Goal: Information Seeking & Learning: Learn about a topic

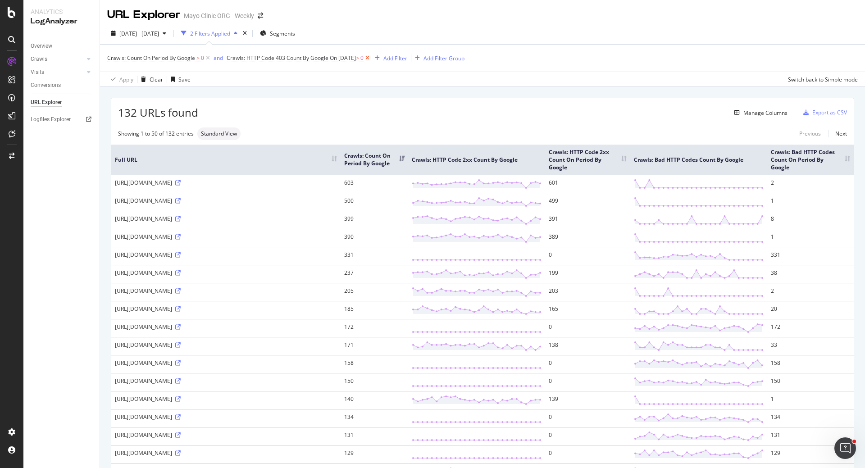
click at [371, 59] on icon at bounding box center [368, 58] width 8 height 9
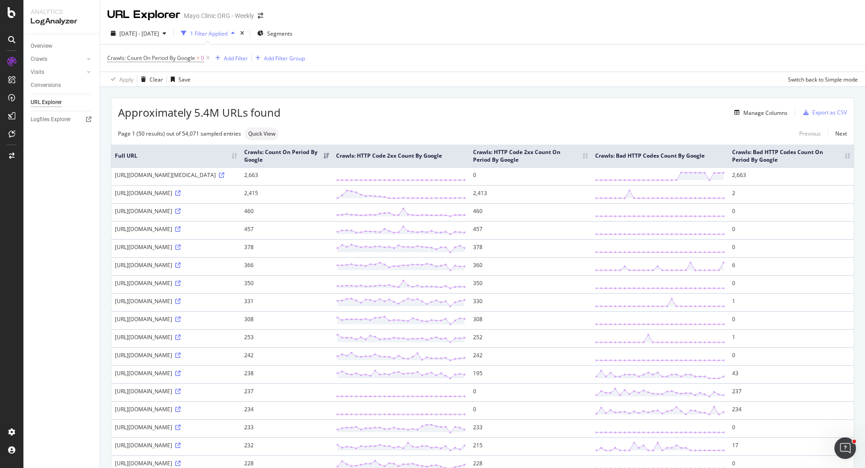
click at [843, 159] on th "Crawls: Bad HTTP Codes Count On Period By Google" at bounding box center [791, 156] width 125 height 23
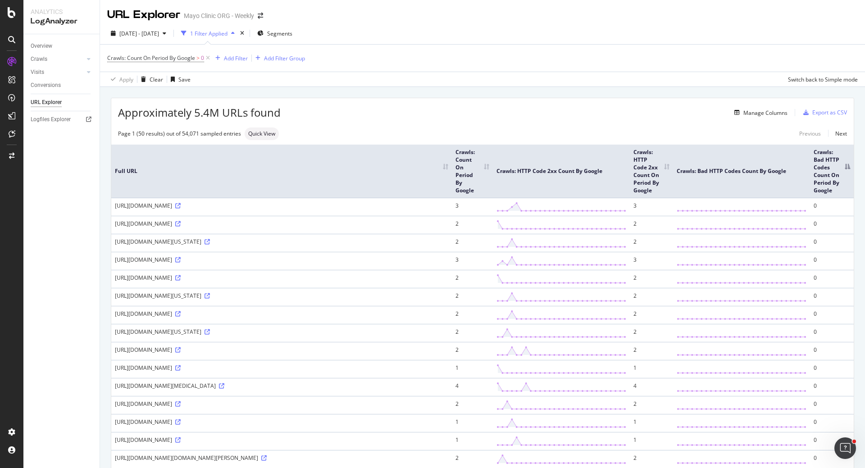
click at [841, 167] on th "Crawls: Bad HTTP Codes Count On Period By Google" at bounding box center [832, 172] width 44 height 54
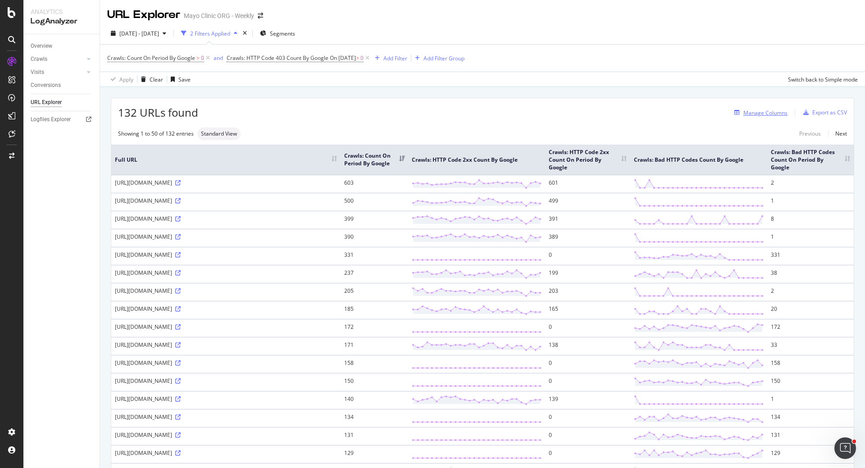
click at [769, 111] on div "Manage Columns" at bounding box center [766, 113] width 44 height 8
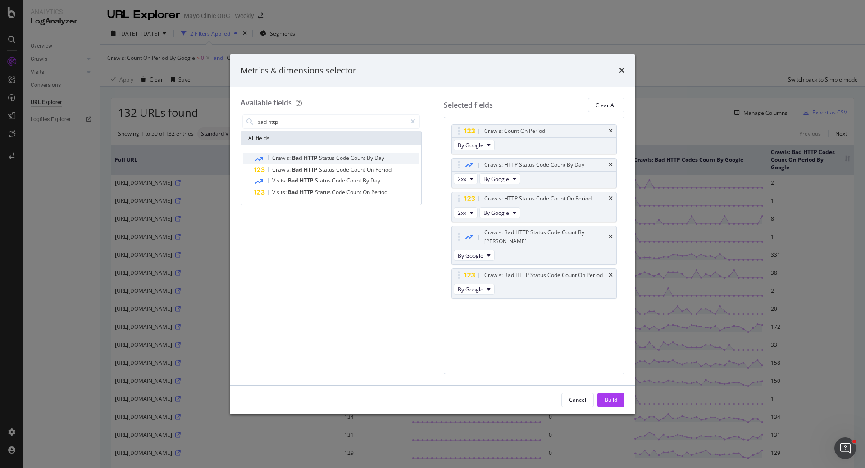
click at [291, 157] on span "Crawls:" at bounding box center [282, 158] width 20 height 8
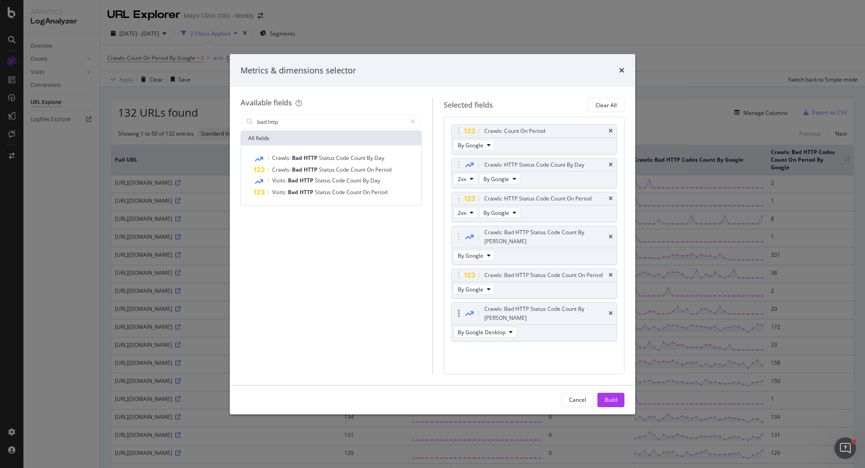
click at [607, 303] on div "Crawls: Bad HTTP Status Code Count By Day" at bounding box center [534, 314] width 165 height 22
click at [610, 303] on div "Crawls: Bad HTTP Status Code Count By Day" at bounding box center [534, 314] width 165 height 22
click at [610, 311] on icon "times" at bounding box center [611, 313] width 4 height 5
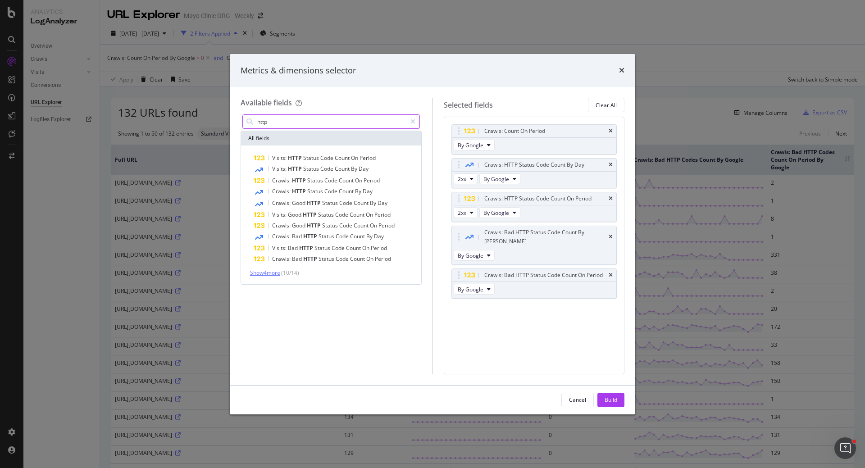
type input "http"
click at [263, 272] on span "Show 4 more" at bounding box center [265, 273] width 30 height 8
click at [347, 247] on span "Count" at bounding box center [354, 248] width 16 height 8
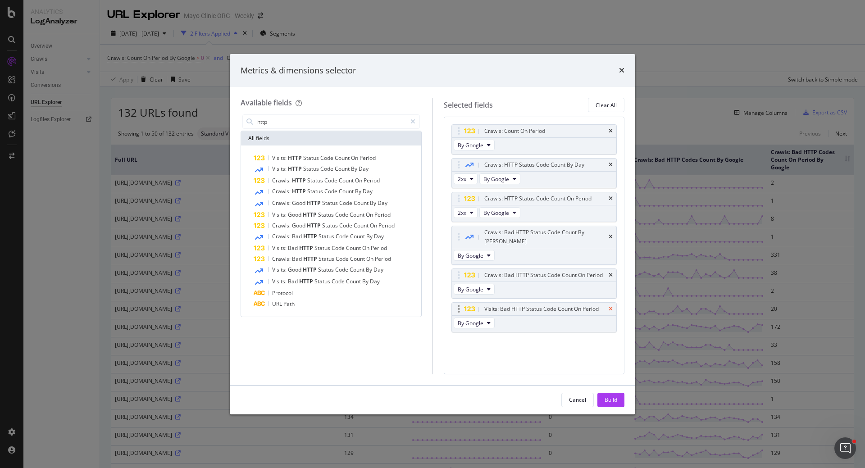
click at [612, 306] on icon "times" at bounding box center [611, 308] width 4 height 5
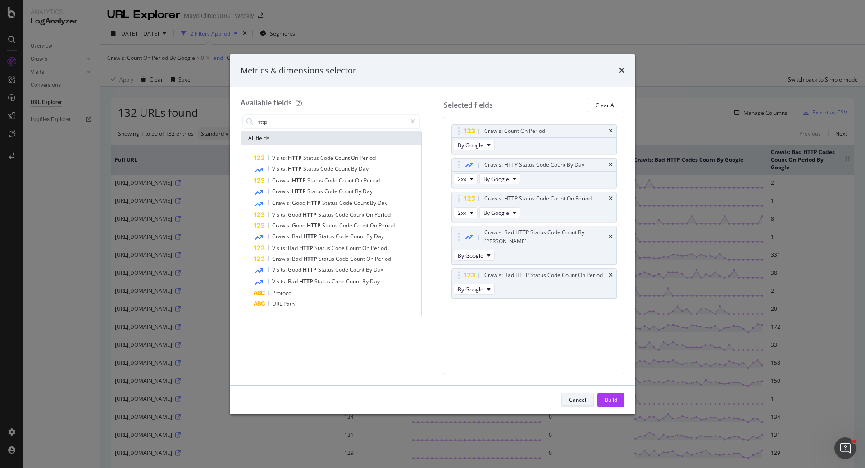
click at [575, 399] on div "Cancel" at bounding box center [577, 400] width 17 height 8
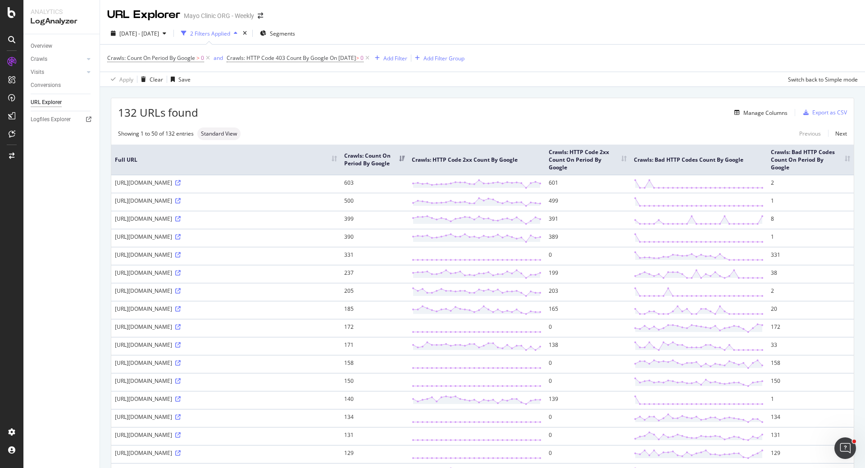
click at [841, 163] on th "Crawls: Bad HTTP Codes Count On Period By Google" at bounding box center [811, 160] width 87 height 30
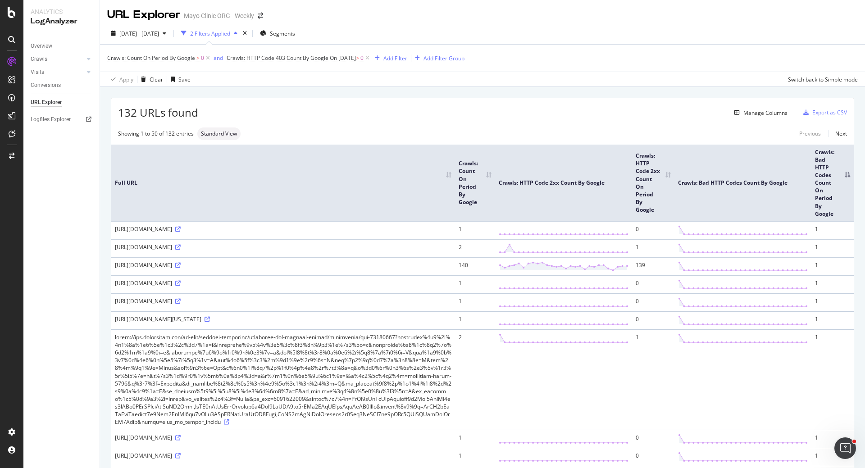
click at [840, 174] on th "Crawls: Bad HTTP Codes Count On Period By Google" at bounding box center [833, 183] width 42 height 77
